Goal: Find contact information: Find contact information

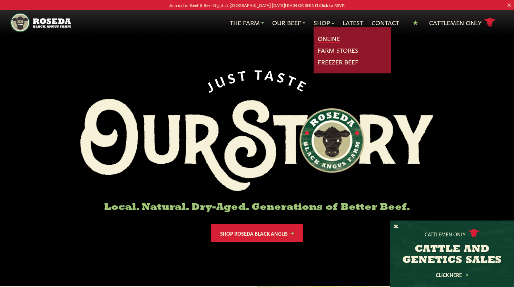
click at [328, 40] on link "Online" at bounding box center [329, 38] width 22 height 9
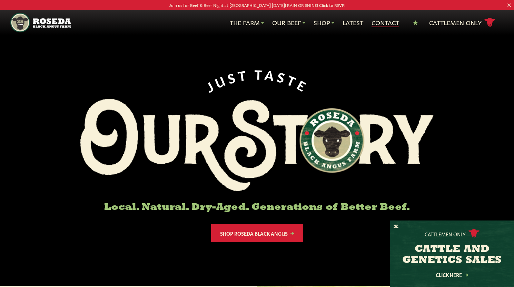
click at [382, 27] on link "Contact" at bounding box center [386, 22] width 28 height 9
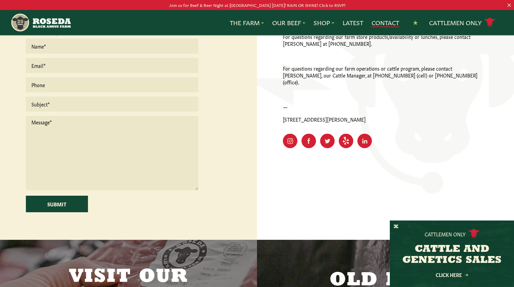
scroll to position [88, 0]
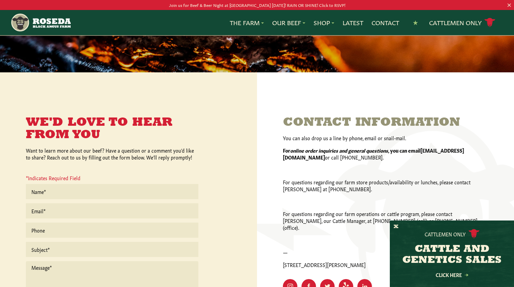
click at [375, 105] on div at bounding box center [385, 229] width 283 height 345
